Goal: Information Seeking & Learning: Learn about a topic

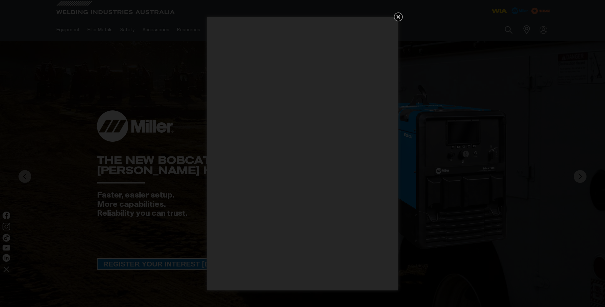
click at [399, 20] on icon "Get 5 WIA Welding Guides Free!" at bounding box center [398, 17] width 8 height 8
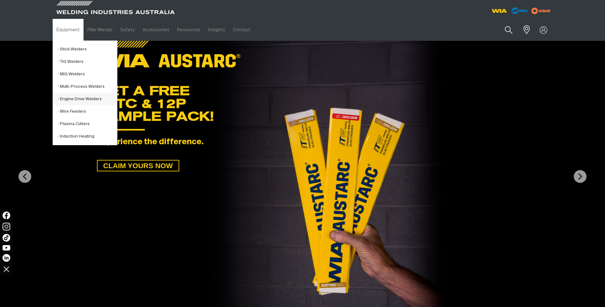
click at [75, 96] on link "Engine Drive Welders" at bounding box center [87, 99] width 59 height 12
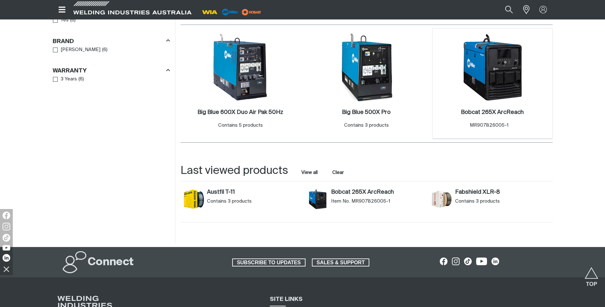
scroll to position [383, 0]
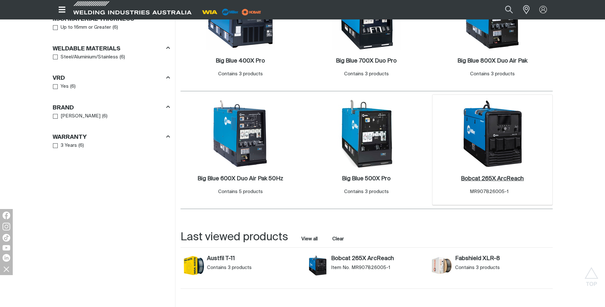
click at [486, 179] on h2 "Bobcat 265X ArcReach ." at bounding box center [492, 179] width 63 height 6
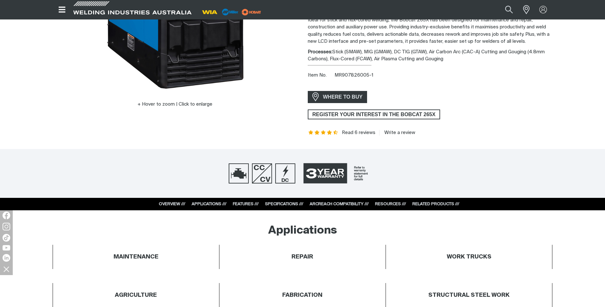
scroll to position [159, 0]
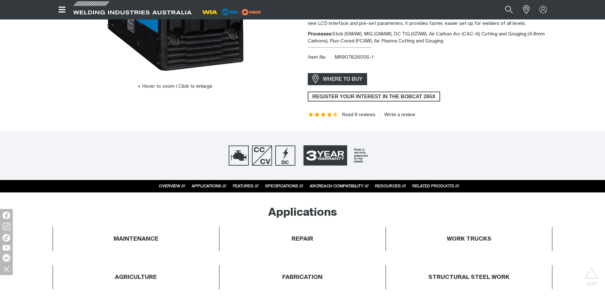
click at [284, 185] on link "SPECIFICATIONS ///" at bounding box center [284, 186] width 38 height 4
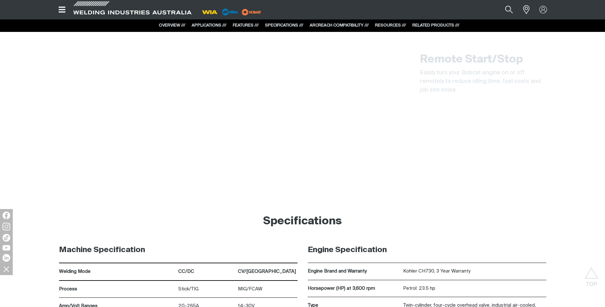
scroll to position [3200, 0]
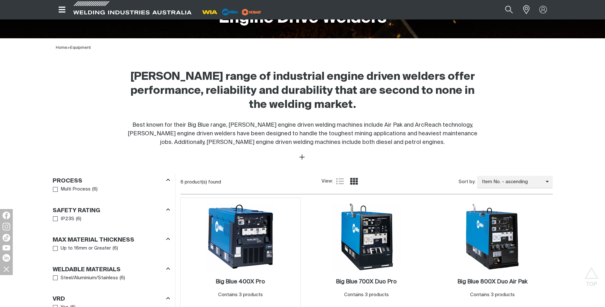
scroll to position [128, 0]
